Goal: Navigation & Orientation: Find specific page/section

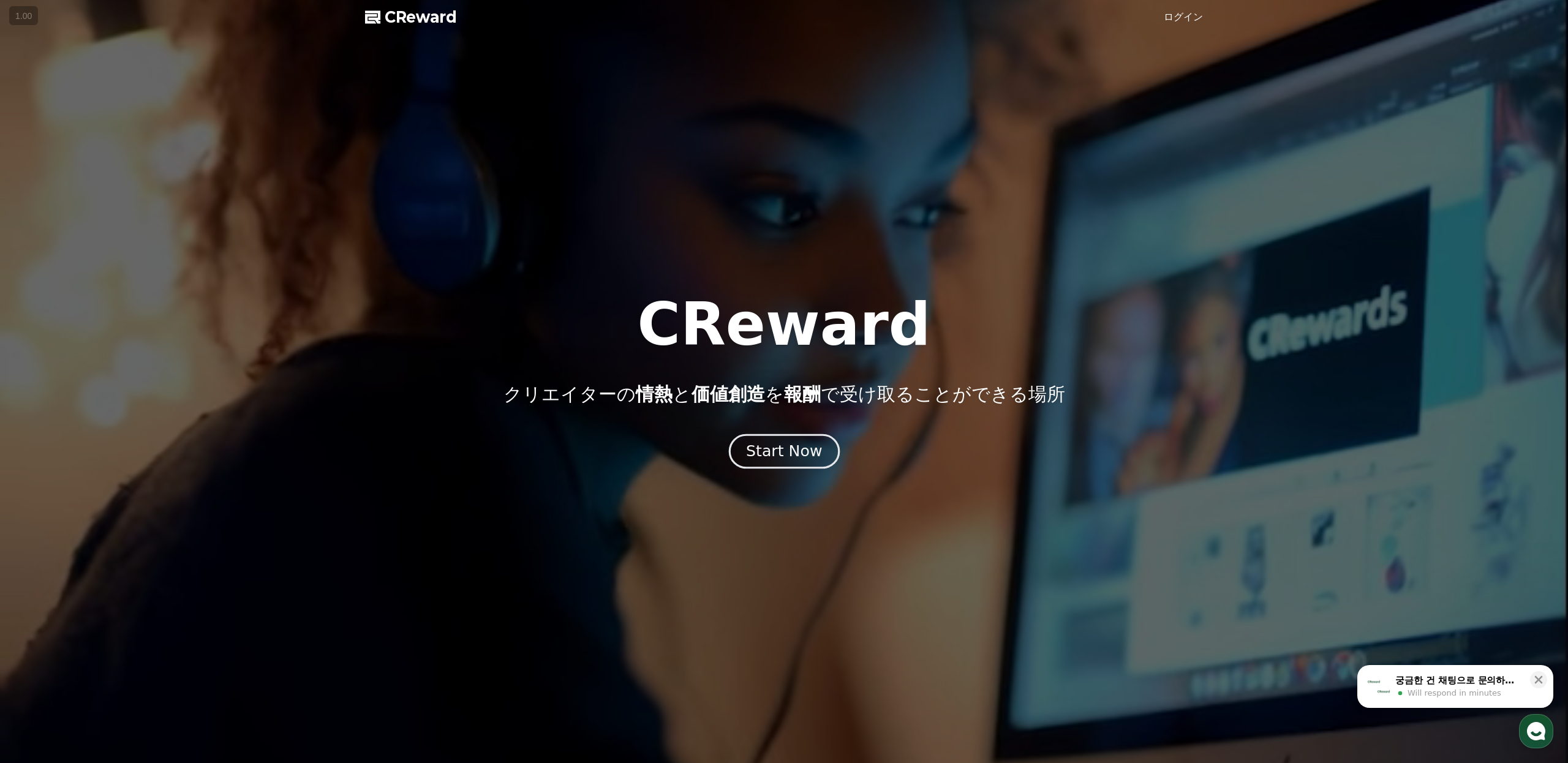
click at [811, 449] on div "Start Now" at bounding box center [783, 451] width 76 height 21
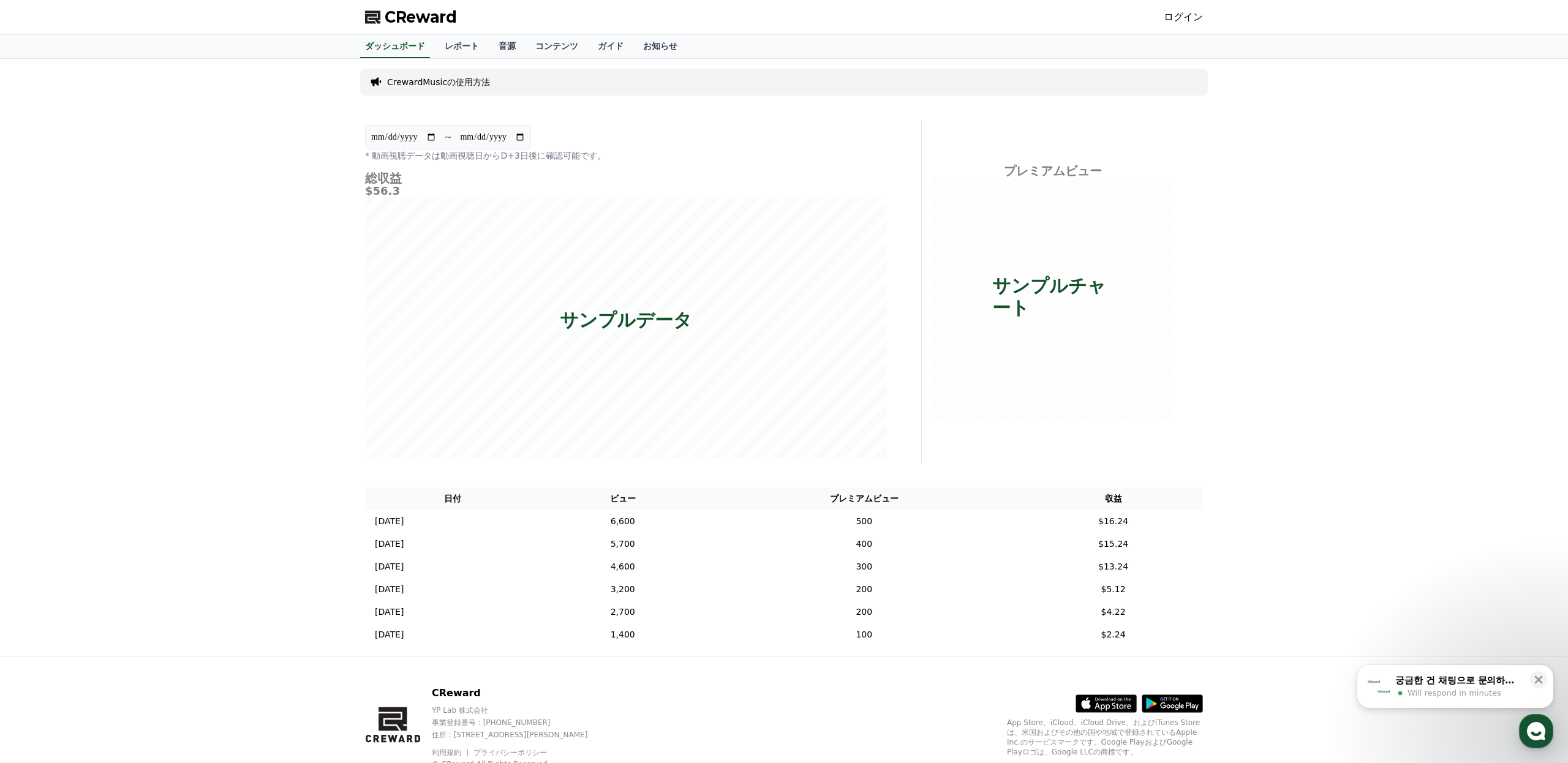
click at [1183, 23] on link "ログイン" at bounding box center [1183, 17] width 39 height 15
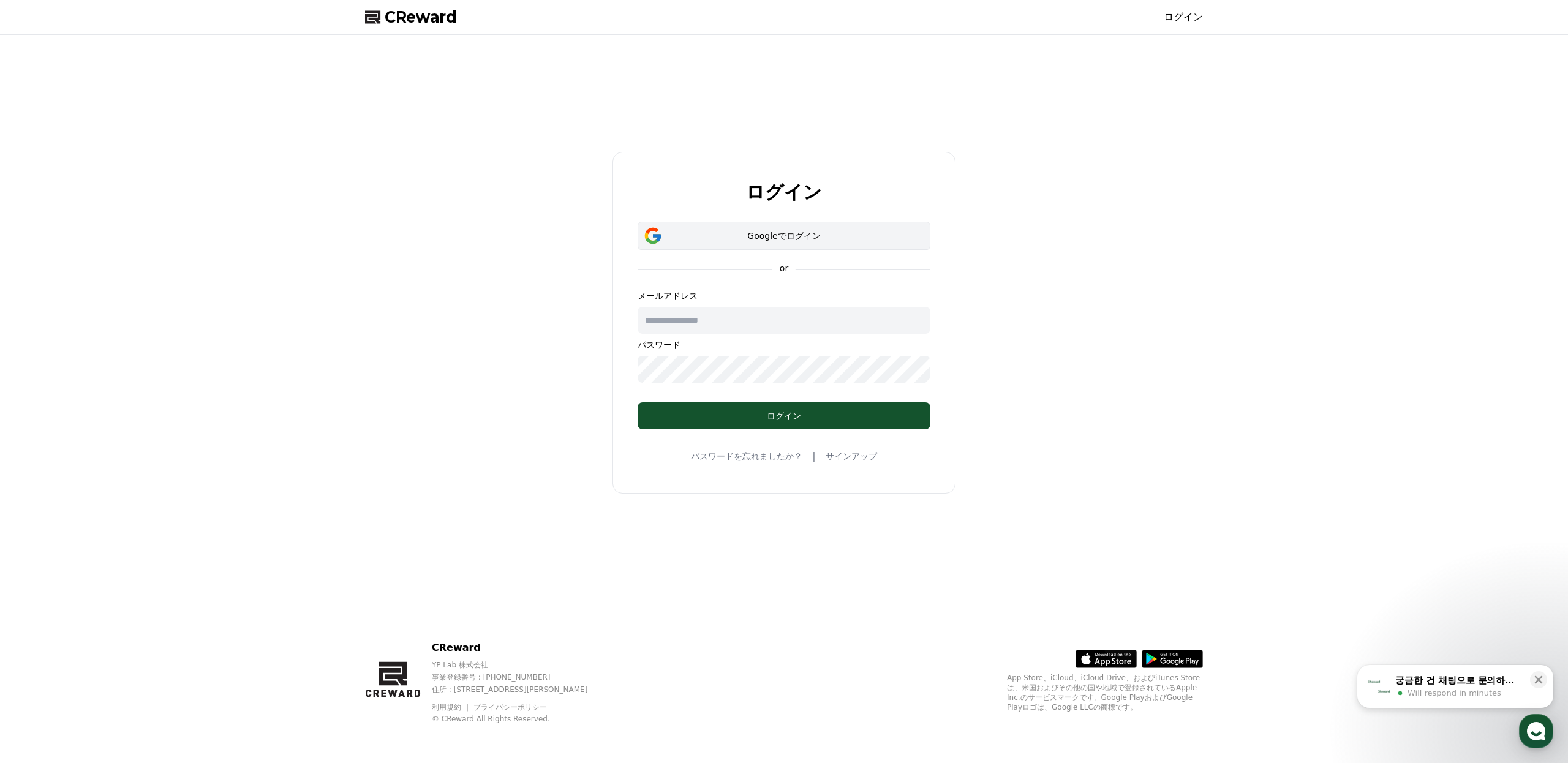
click at [830, 243] on button "Googleでログイン" at bounding box center [783, 236] width 293 height 29
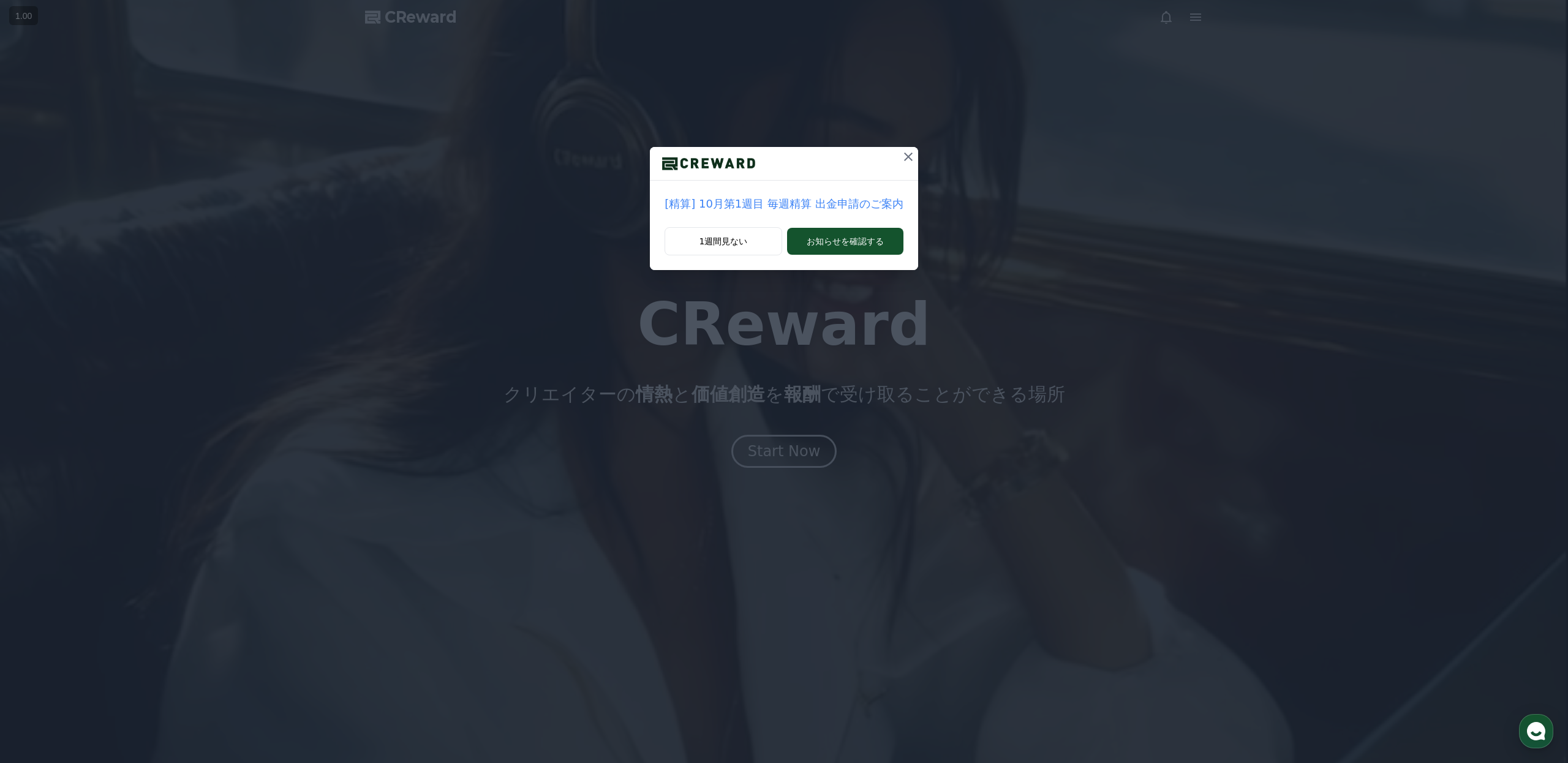
click at [901, 160] on icon at bounding box center [908, 157] width 15 height 15
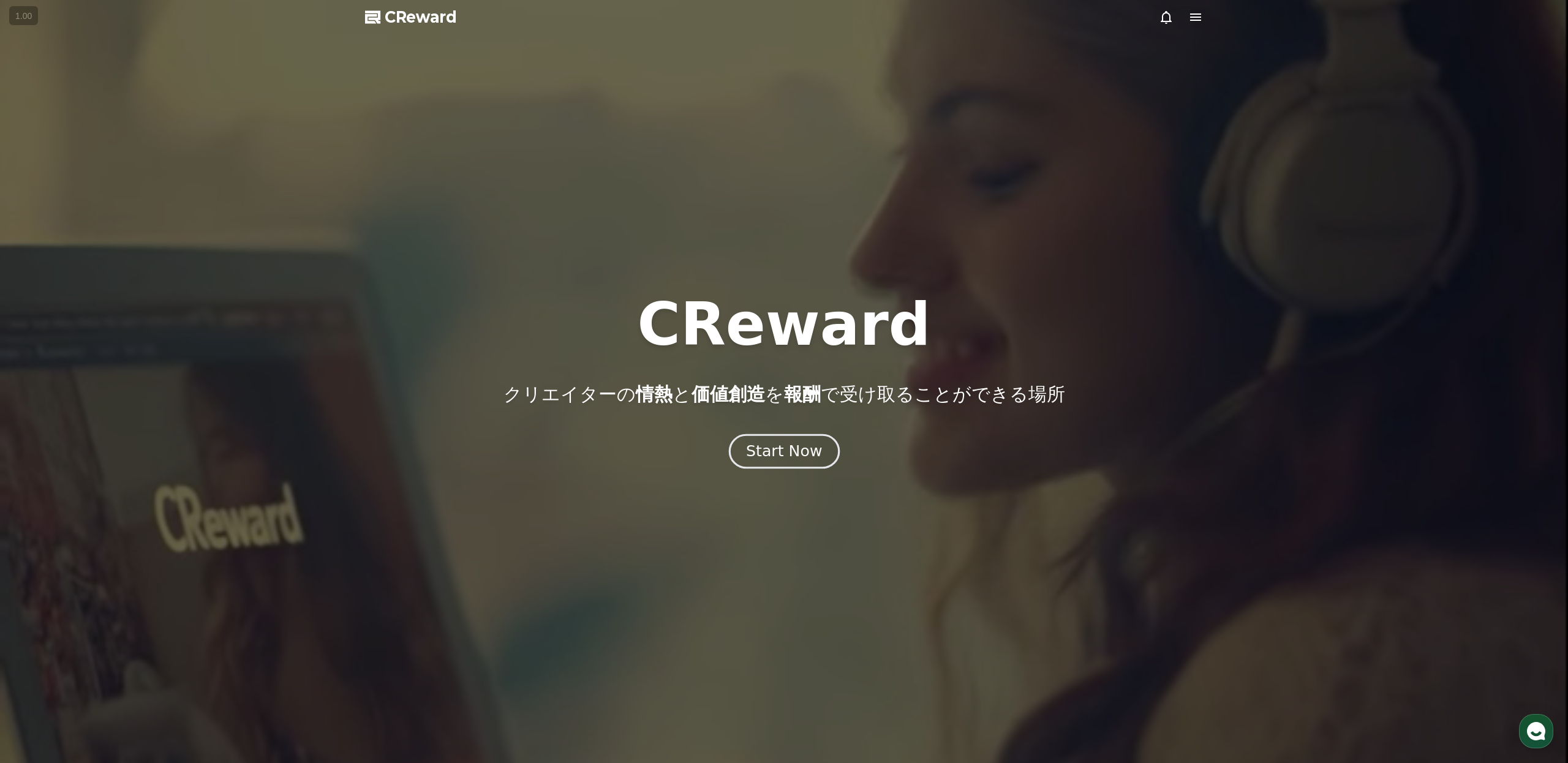
click at [792, 450] on div "Start Now" at bounding box center [783, 451] width 76 height 21
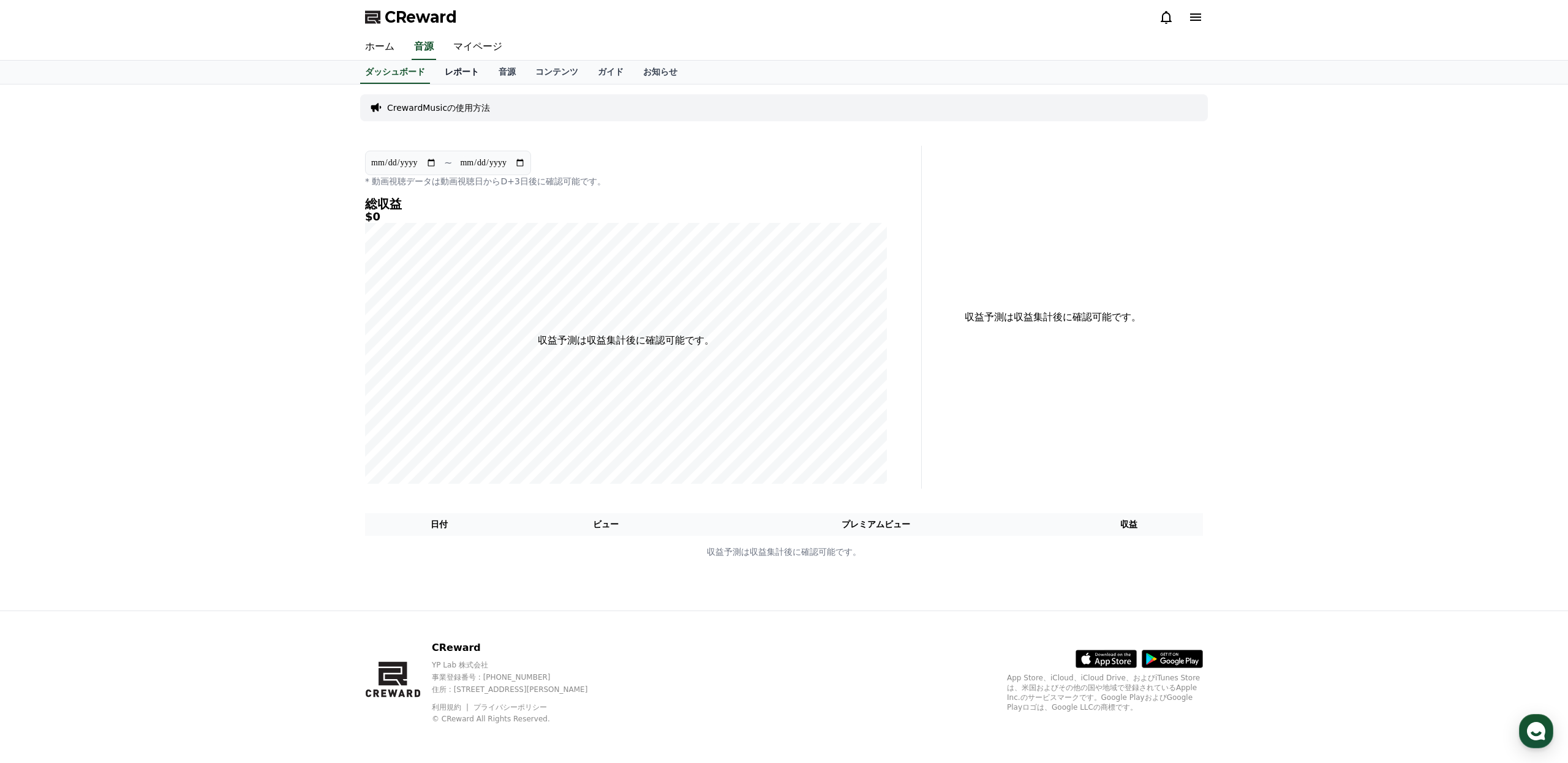
click at [468, 72] on link "レポート" at bounding box center [462, 72] width 54 height 24
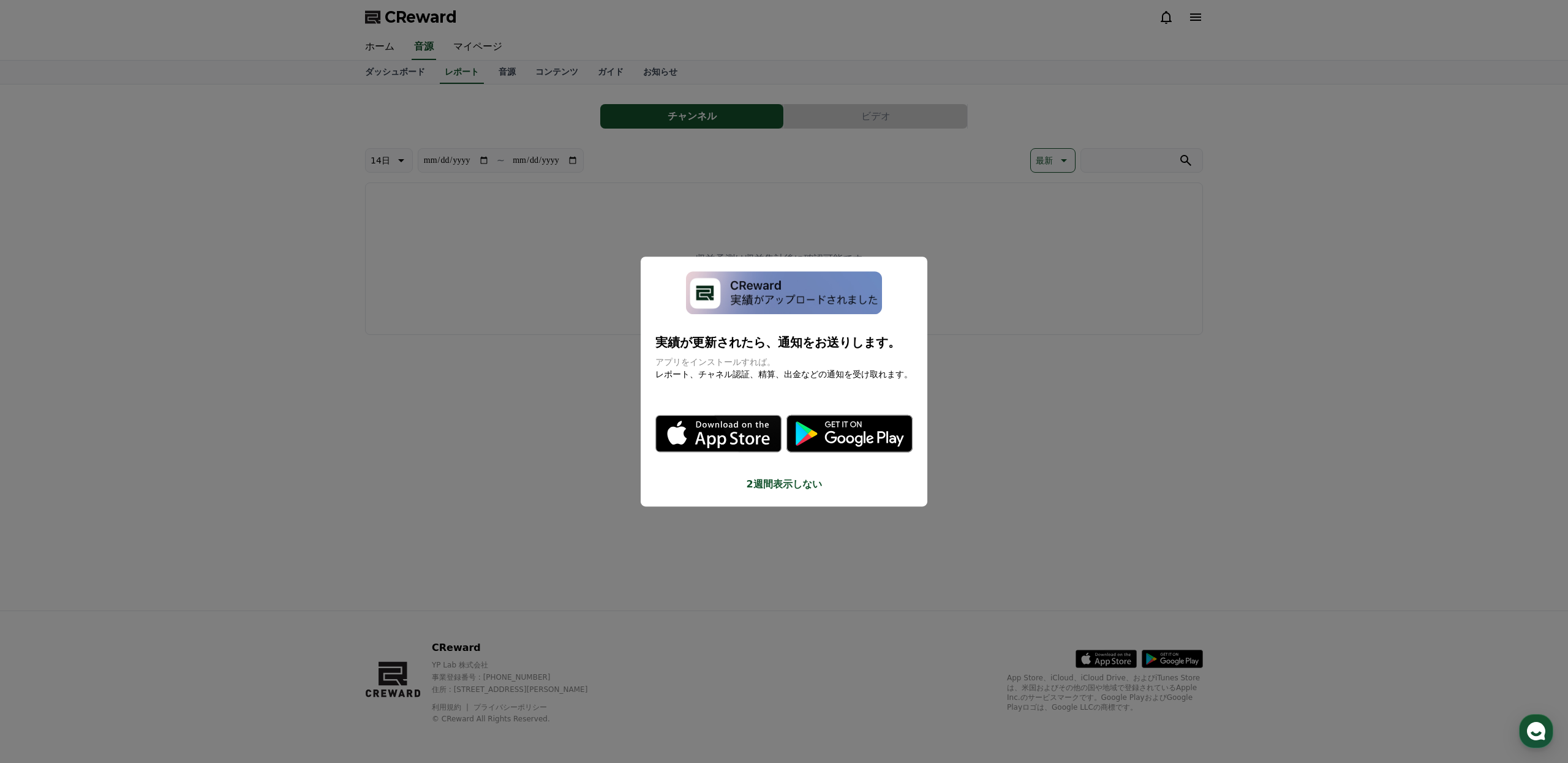
click at [572, 273] on button "close modal" at bounding box center [784, 382] width 1568 height 763
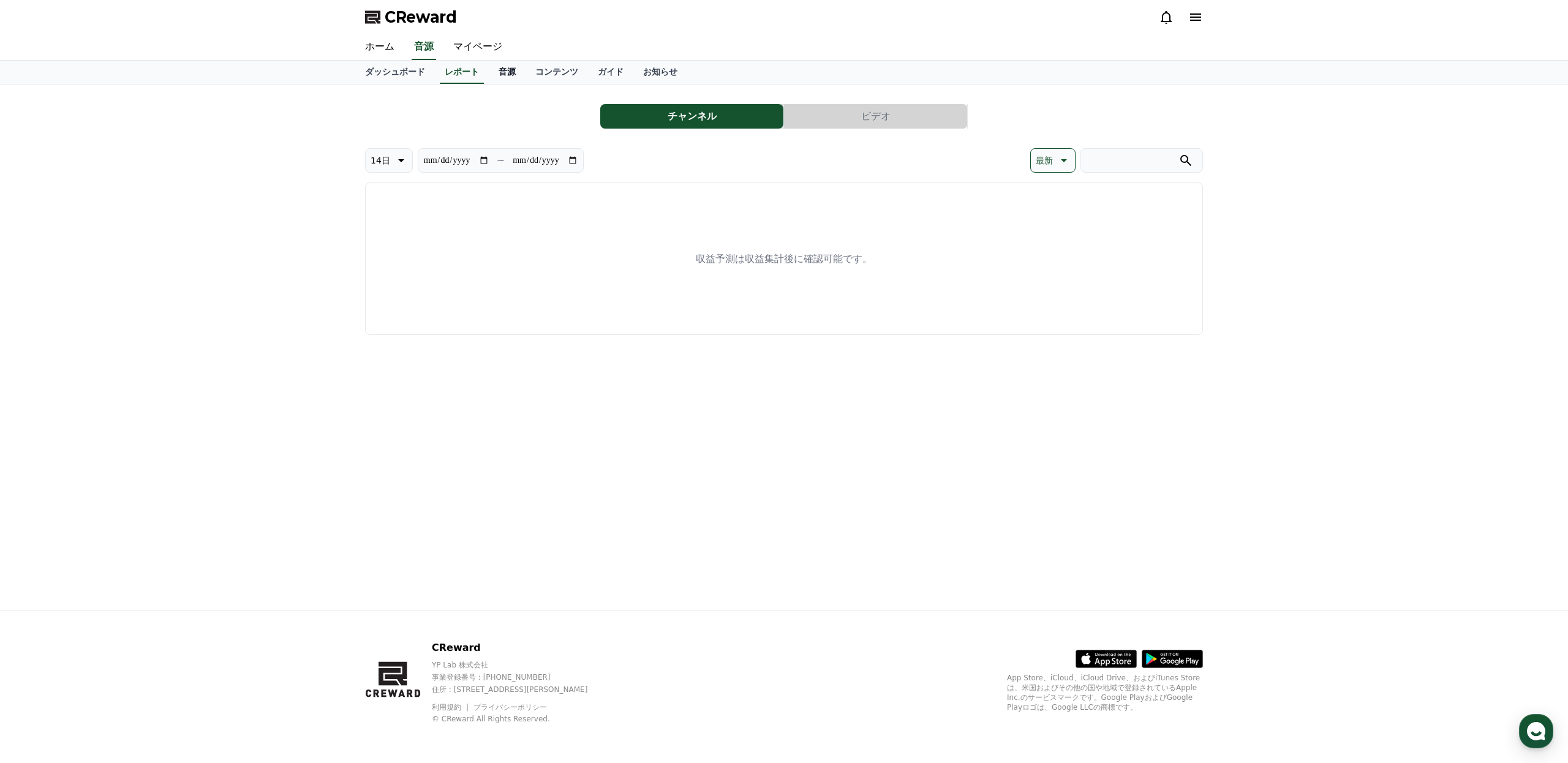
click at [518, 72] on link "音源" at bounding box center [507, 72] width 36 height 24
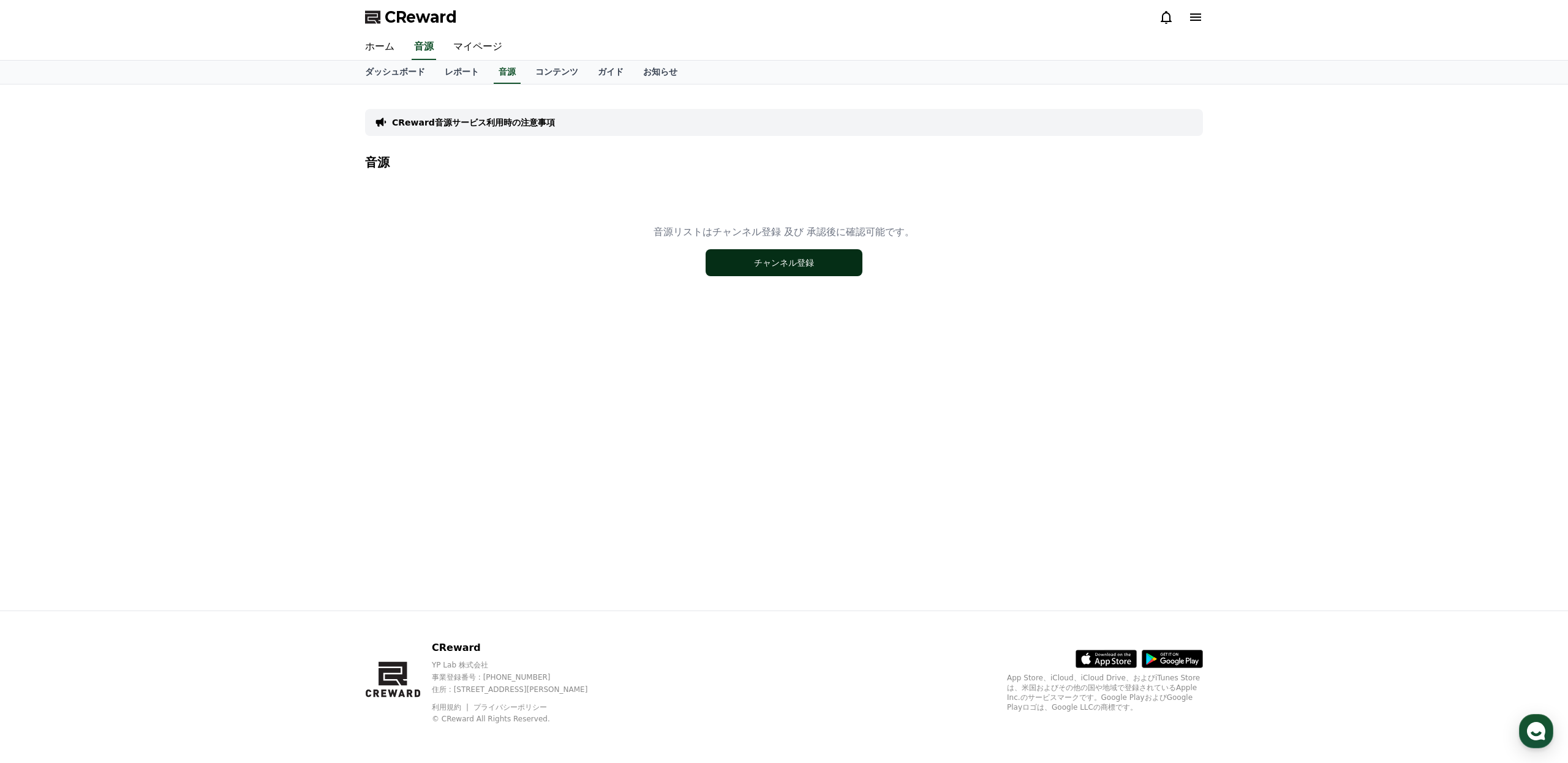
click at [731, 270] on button "チャンネル登録" at bounding box center [783, 262] width 157 height 27
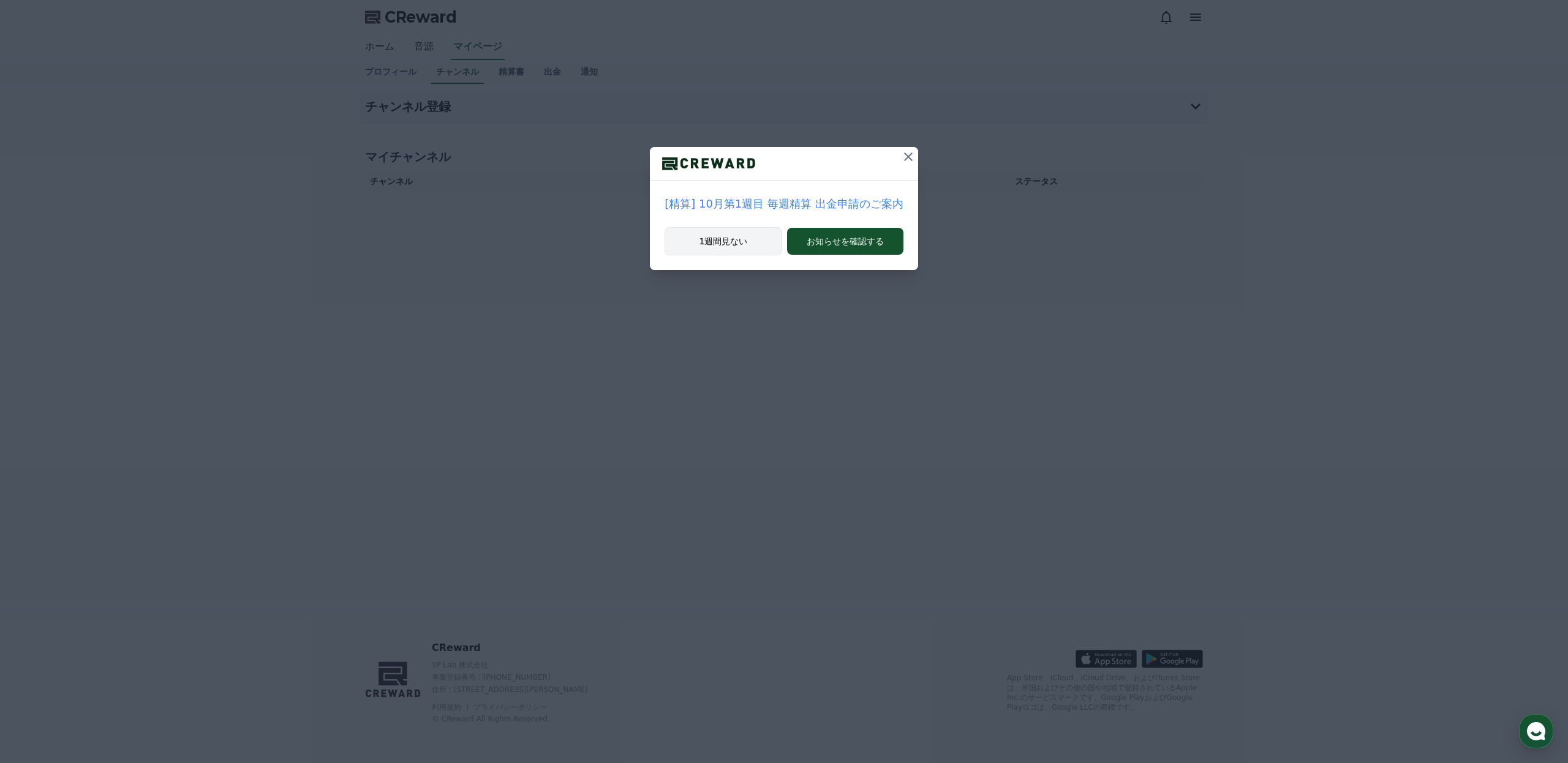
click at [762, 243] on button "1週間見ない" at bounding box center [723, 241] width 117 height 29
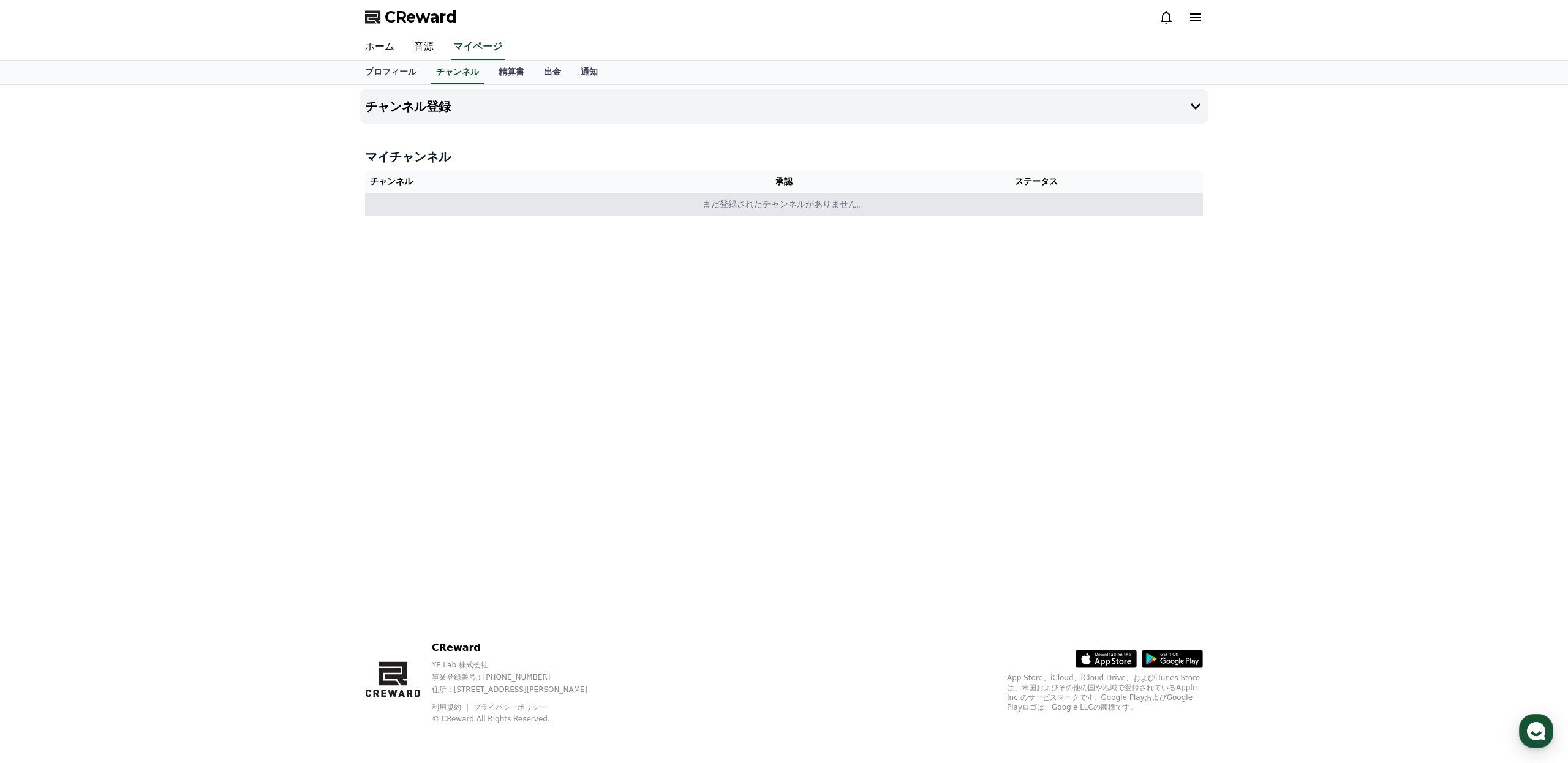
click at [774, 197] on td "まだ登録されたチャンネルがありません。" at bounding box center [784, 204] width 838 height 23
click at [774, 204] on td "まだ登録されたチャンネルがありません。" at bounding box center [784, 204] width 838 height 23
click at [774, 190] on th "承認" at bounding box center [784, 181] width 171 height 23
click at [1195, 107] on icon at bounding box center [1195, 106] width 10 height 6
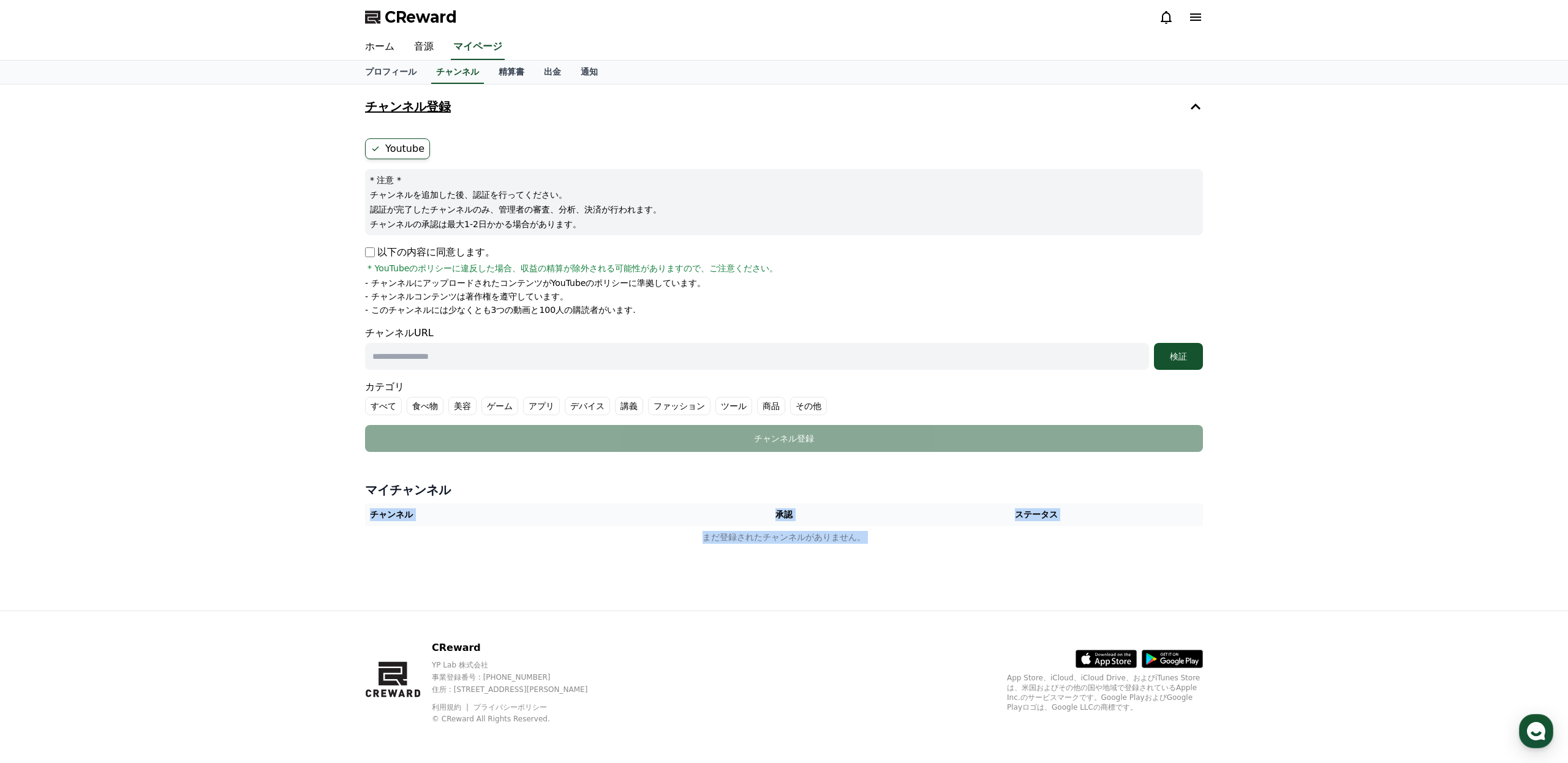
drag, startPoint x: 459, startPoint y: 590, endPoint x: 419, endPoint y: 627, distance: 54.5
click at [421, 627] on div "CReward ホーム 音源 マイページ プロフィール チャンネル 精算書 出金 通知 チャンネル登録 Youtube * 注意 * チャンネルを追加した後、…" at bounding box center [784, 382] width 1568 height 763
drag, startPoint x: 434, startPoint y: 648, endPoint x: 496, endPoint y: 646, distance: 62.0
click at [477, 652] on p "CReward" at bounding box center [520, 648] width 177 height 15
copy p "CReward"
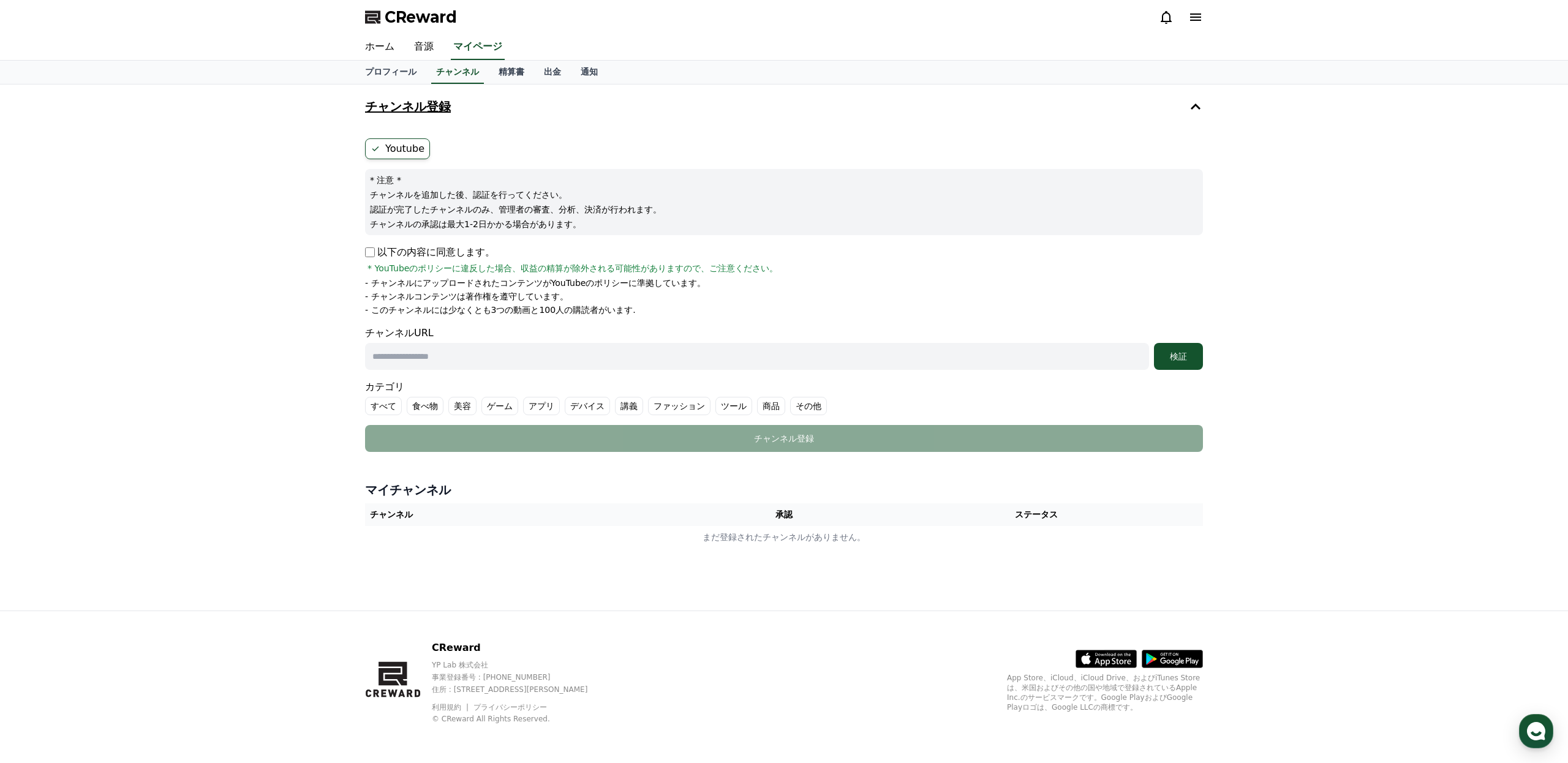
click at [396, 151] on label "Youtube" at bounding box center [397, 148] width 65 height 21
click at [1196, 100] on icon at bounding box center [1195, 106] width 15 height 15
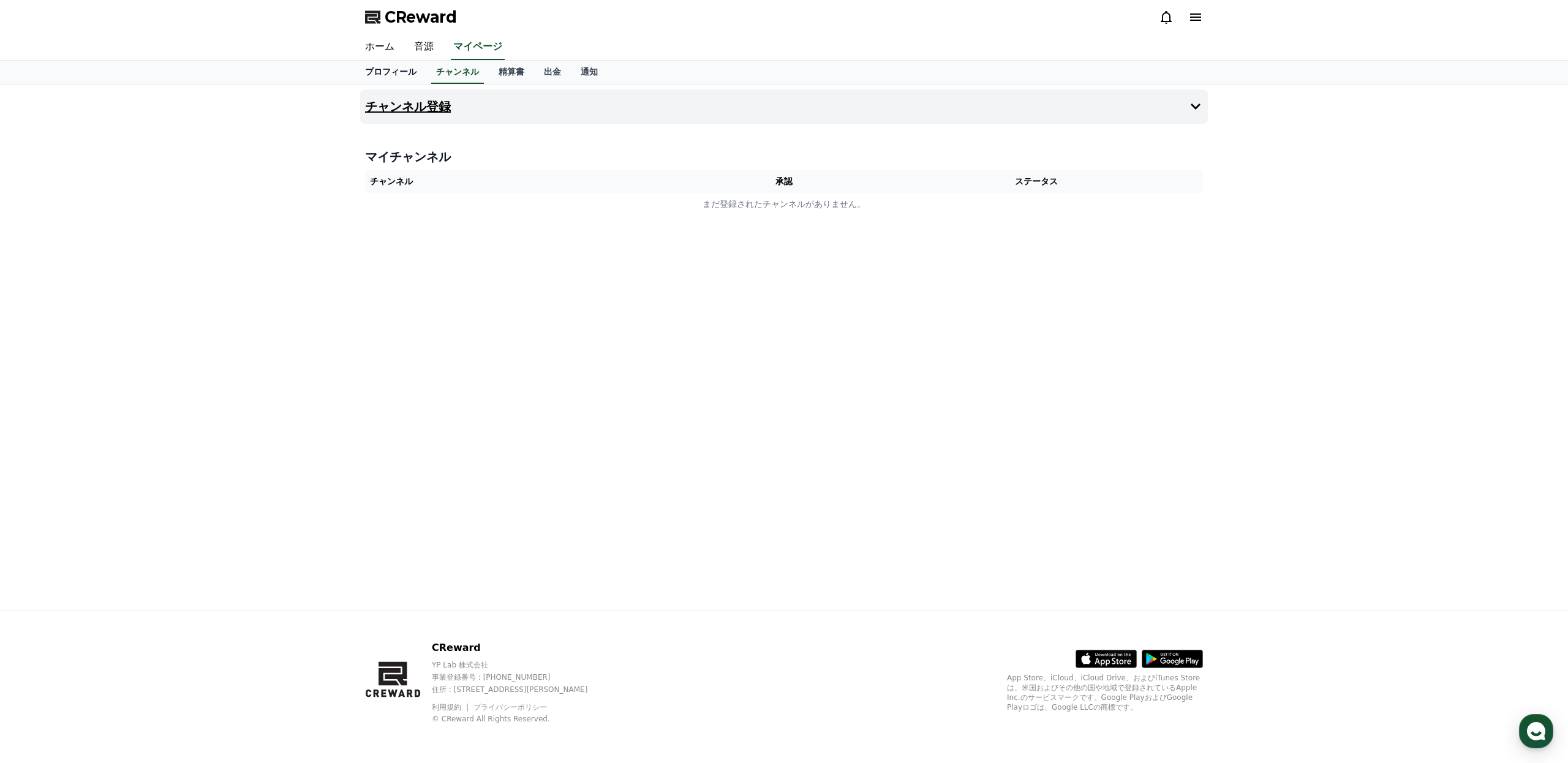
click at [415, 77] on link "プロフィール" at bounding box center [391, 72] width 71 height 24
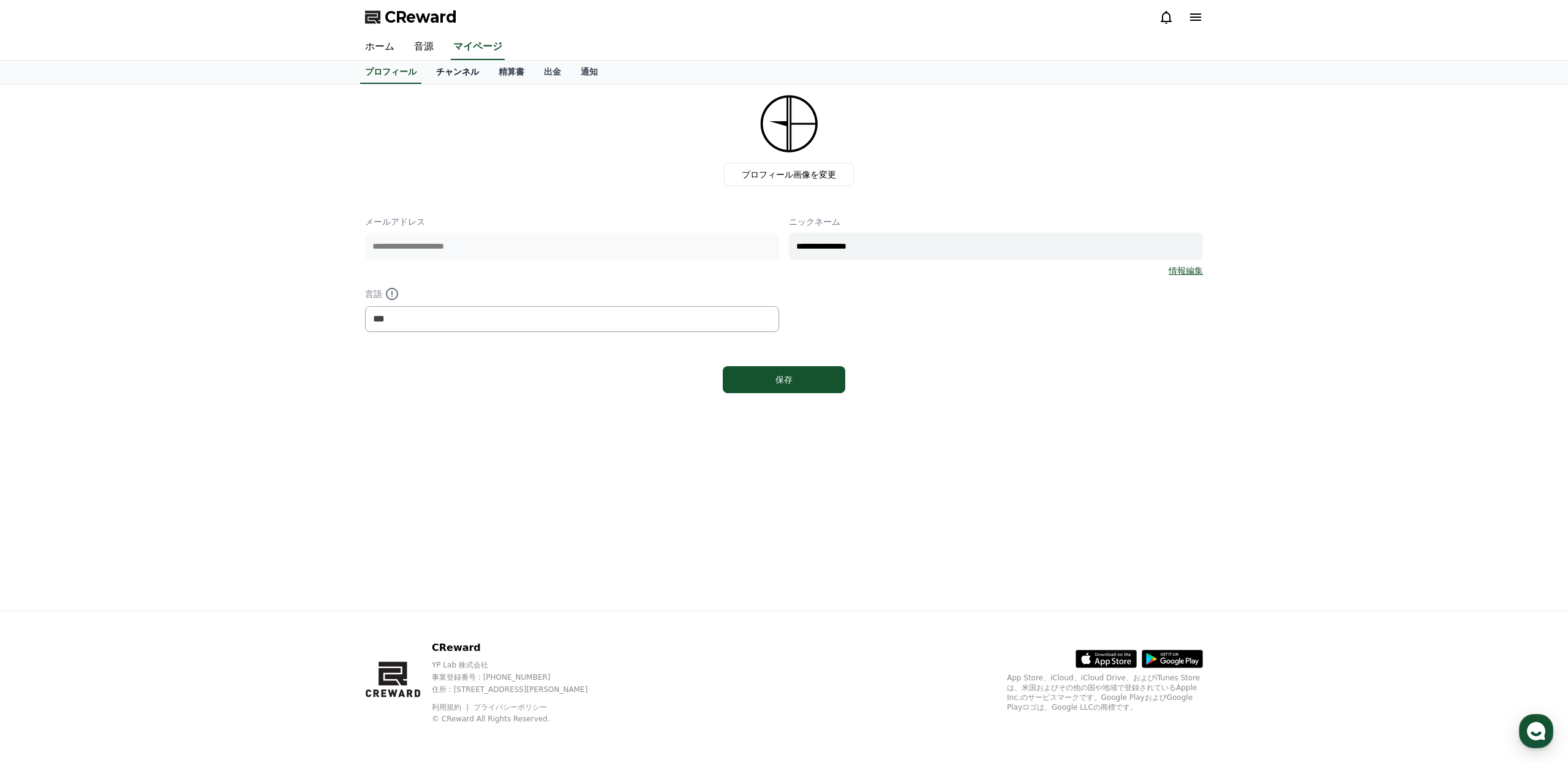
click at [457, 78] on link "チャンネル" at bounding box center [457, 72] width 62 height 24
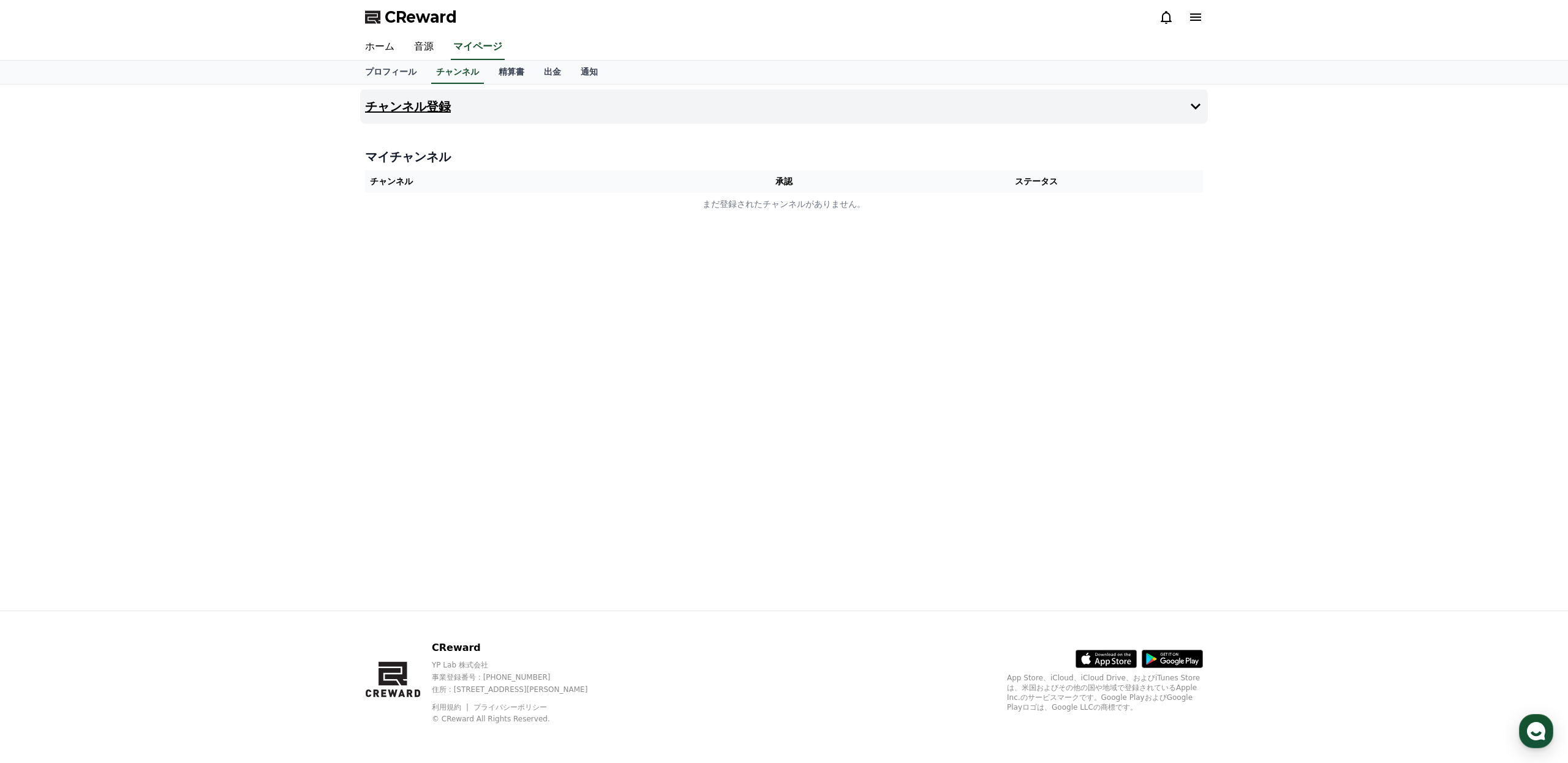
click at [502, 103] on button "チャンネル登録" at bounding box center [783, 106] width 847 height 35
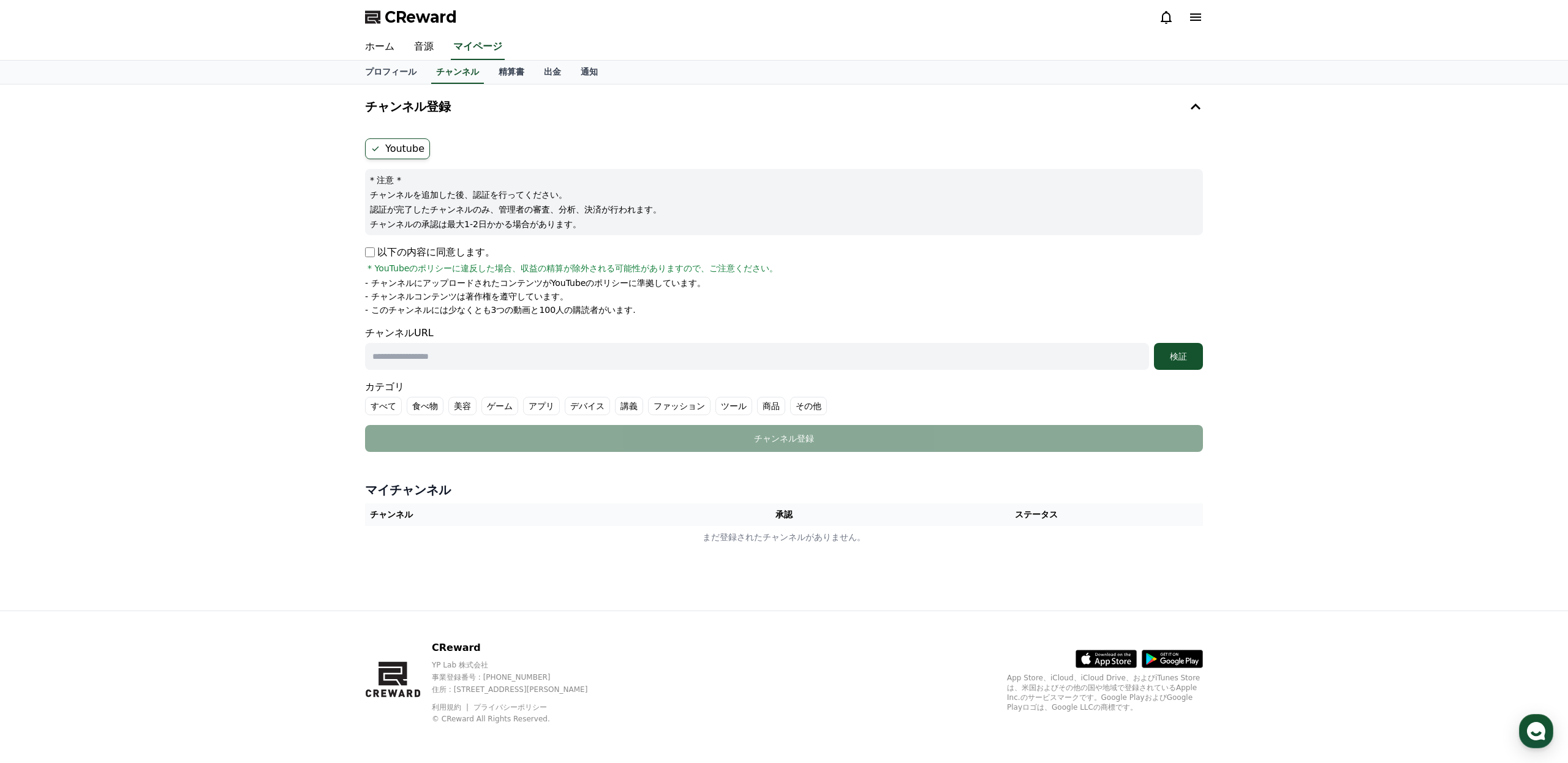
drag, startPoint x: 411, startPoint y: 151, endPoint x: 404, endPoint y: 149, distance: 7.3
click at [411, 151] on label "Youtube" at bounding box center [397, 148] width 65 height 21
click at [387, 150] on label "Youtube" at bounding box center [397, 148] width 65 height 21
click at [1195, 20] on icon at bounding box center [1195, 17] width 11 height 7
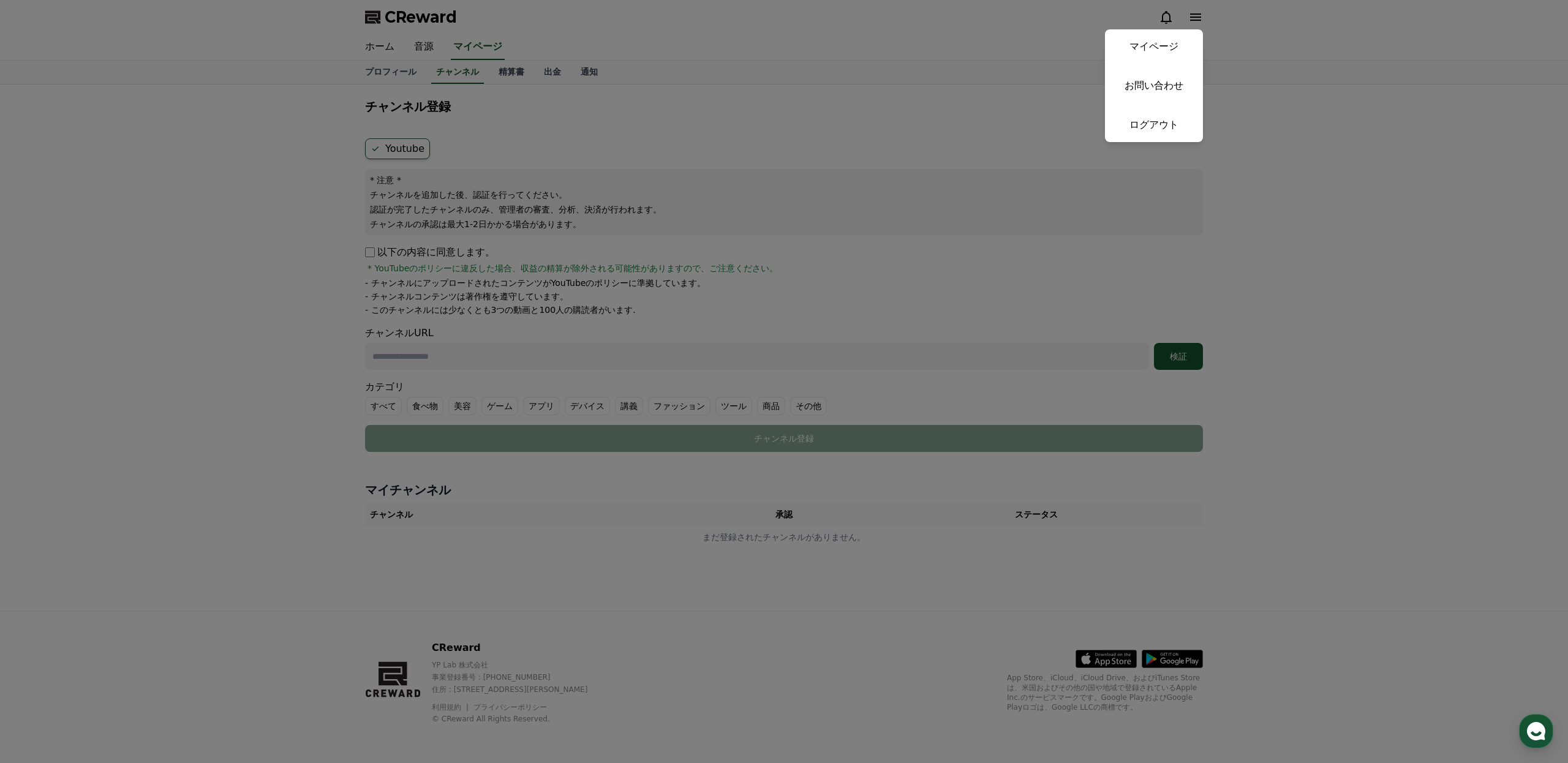
drag, startPoint x: 1195, startPoint y: 18, endPoint x: 1176, endPoint y: 14, distance: 19.4
click at [1195, 18] on button "close" at bounding box center [784, 382] width 1568 height 763
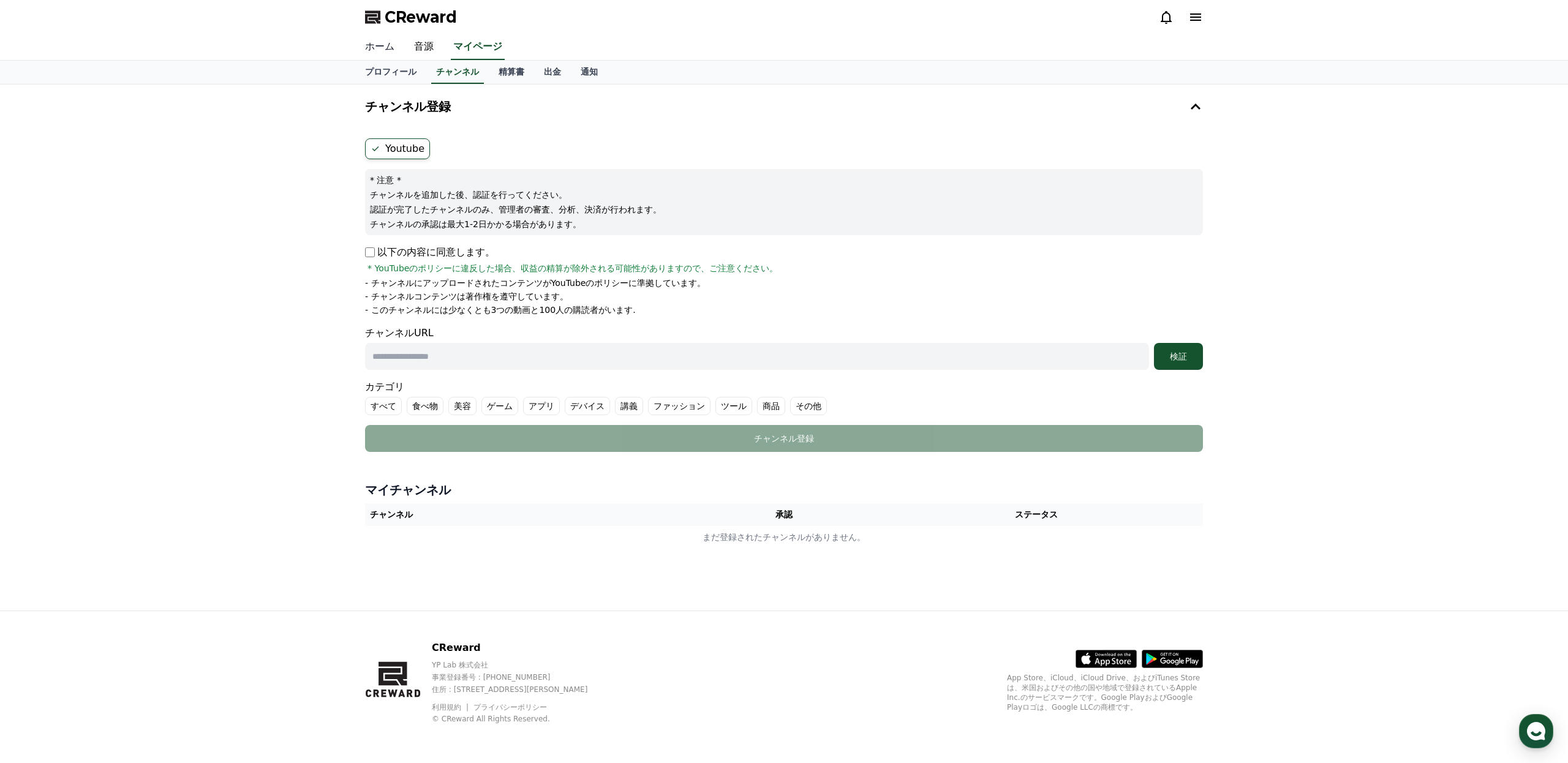
click at [383, 53] on link "ホーム" at bounding box center [380, 47] width 49 height 26
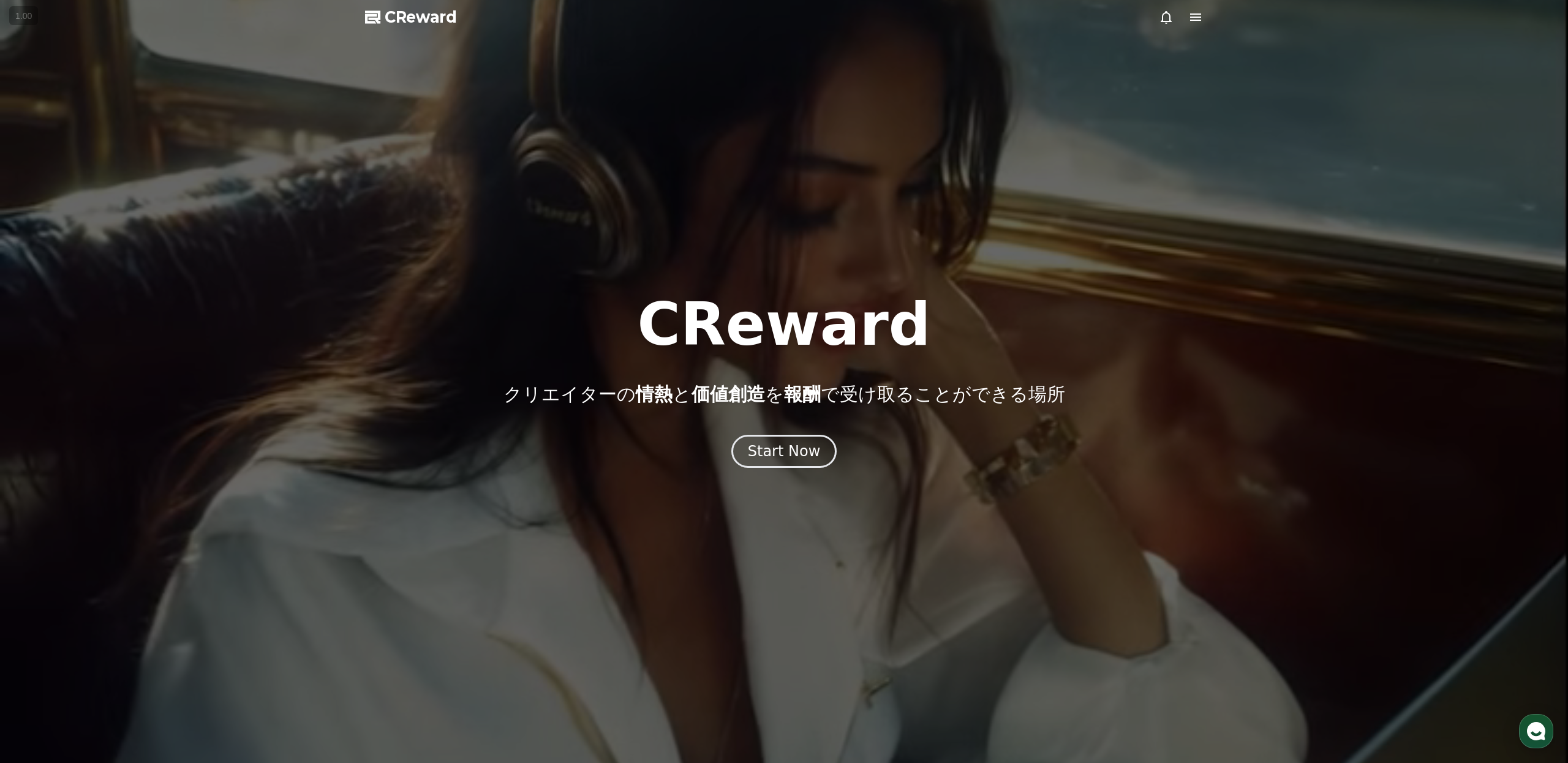
click at [1191, 20] on icon at bounding box center [1195, 17] width 11 height 7
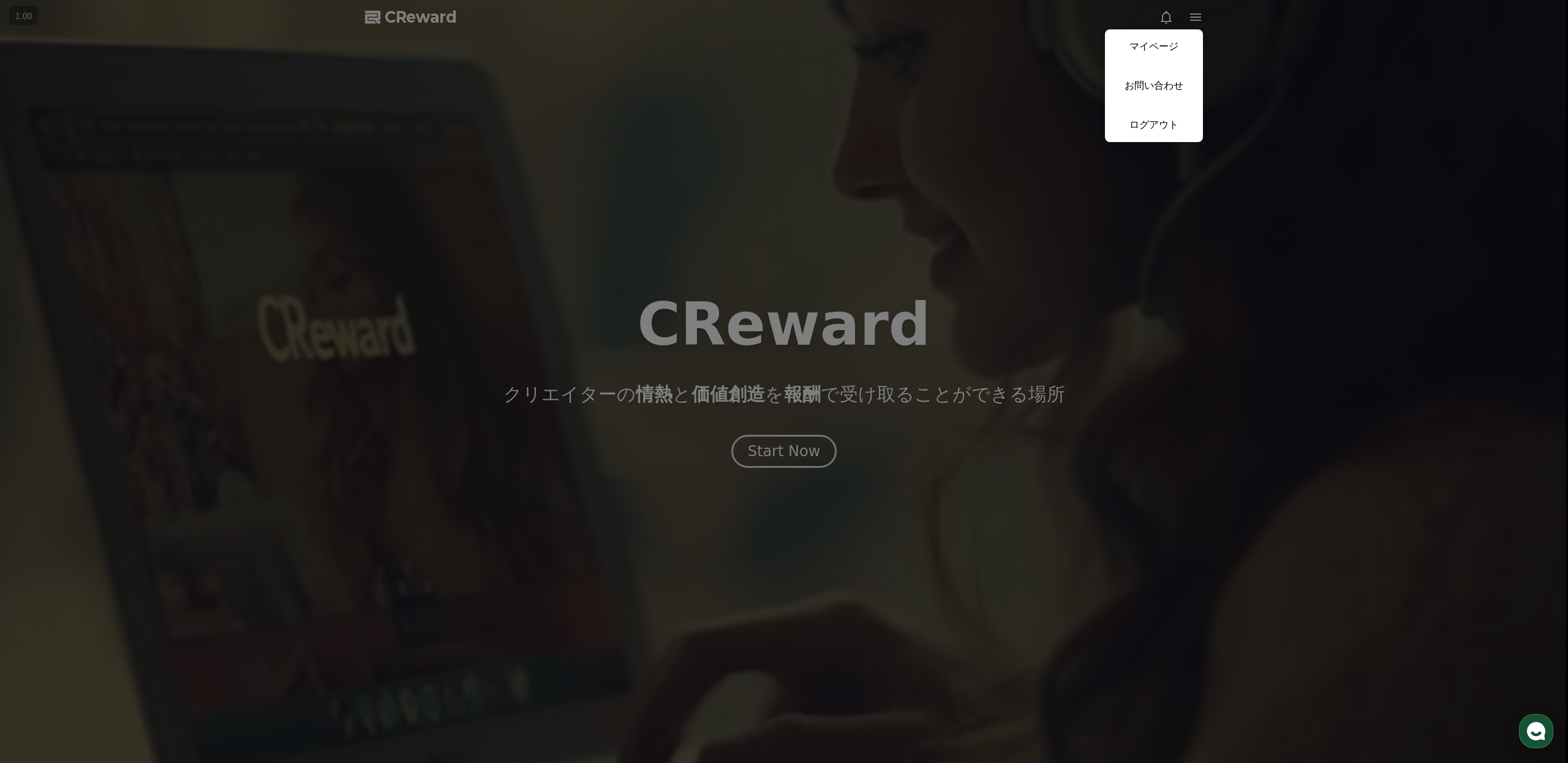
click at [1178, 41] on link "マイページ" at bounding box center [1153, 46] width 98 height 35
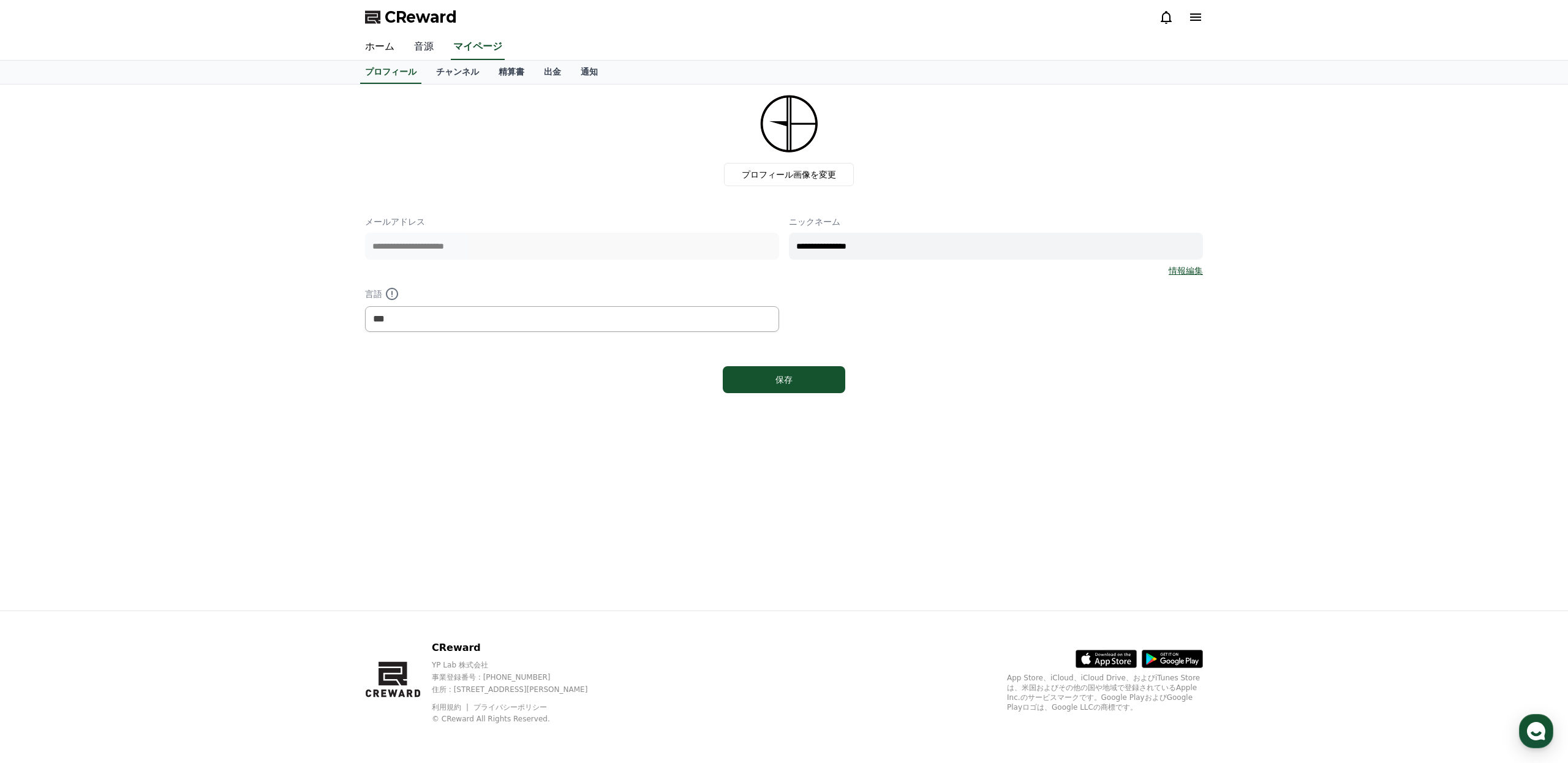
click at [427, 52] on link "音源" at bounding box center [424, 47] width 39 height 26
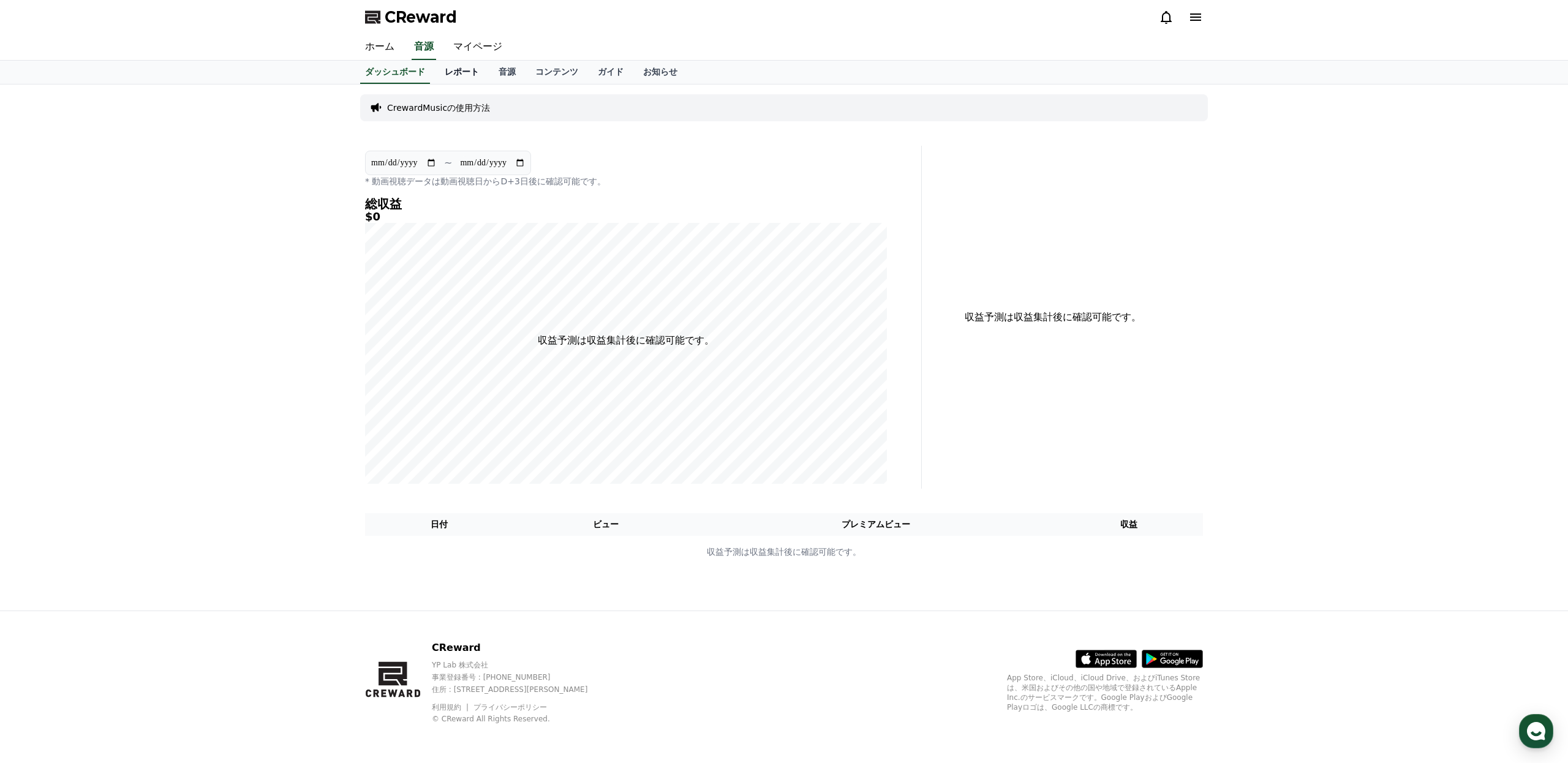
click at [455, 72] on link "レポート" at bounding box center [462, 72] width 54 height 24
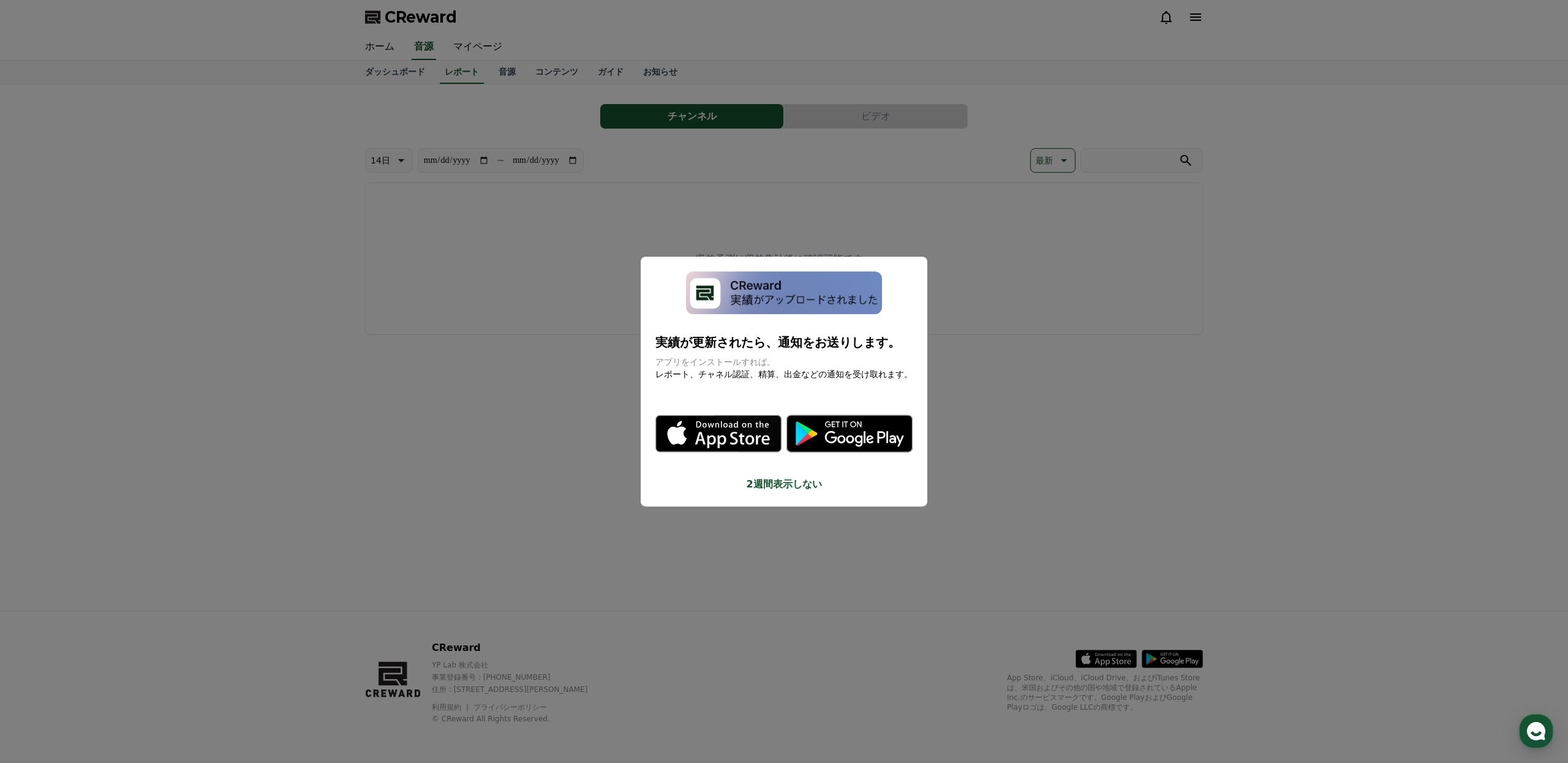
drag, startPoint x: 770, startPoint y: 178, endPoint x: 762, endPoint y: 176, distance: 8.2
click at [769, 176] on button "close modal" at bounding box center [784, 382] width 1568 height 763
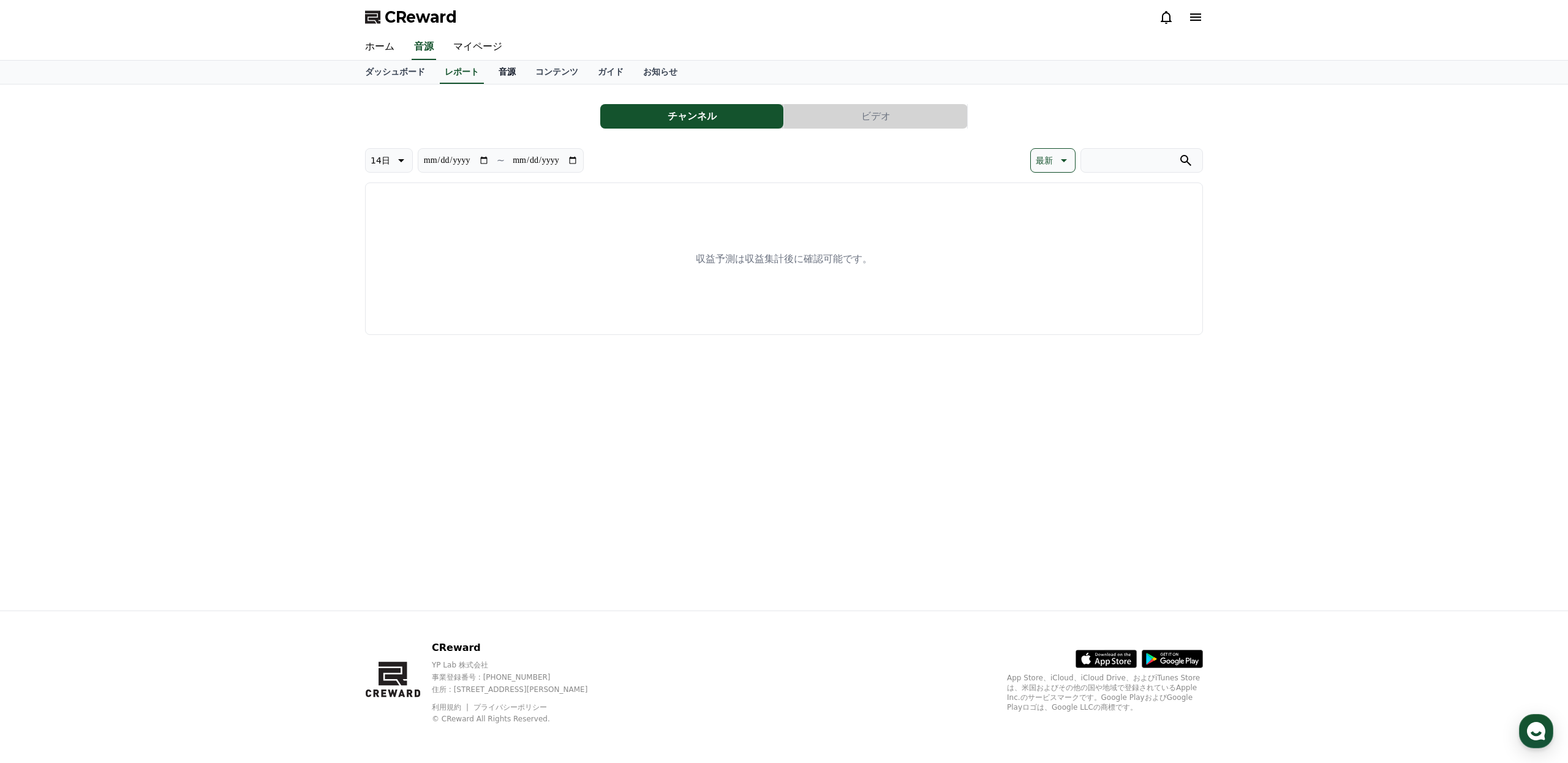
click at [517, 74] on link "音源" at bounding box center [507, 72] width 36 height 24
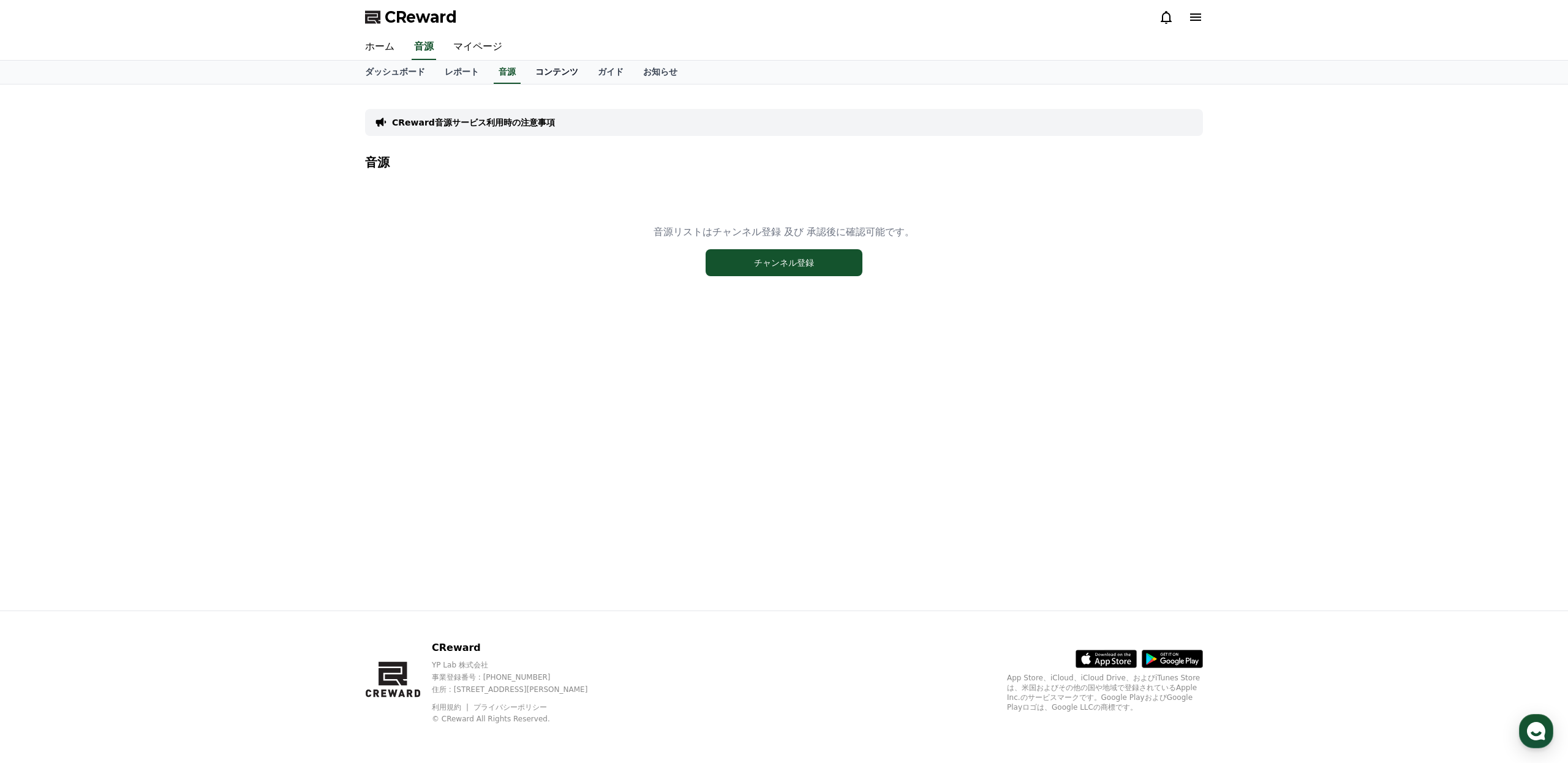
click at [549, 75] on link "コンテンツ" at bounding box center [556, 72] width 62 height 24
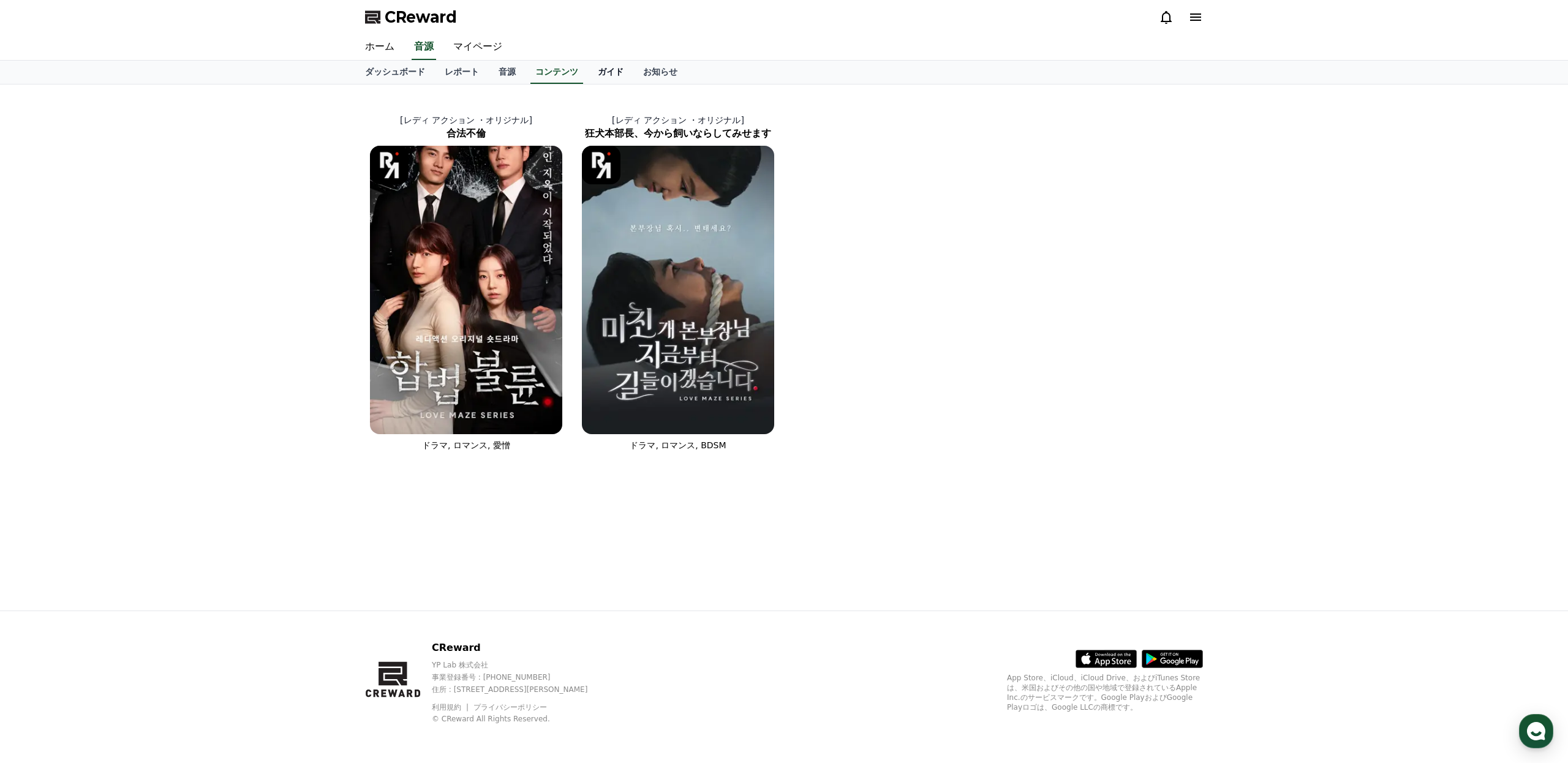
click at [606, 75] on link "ガイド" at bounding box center [610, 72] width 45 height 24
